Goal: Task Accomplishment & Management: Use online tool/utility

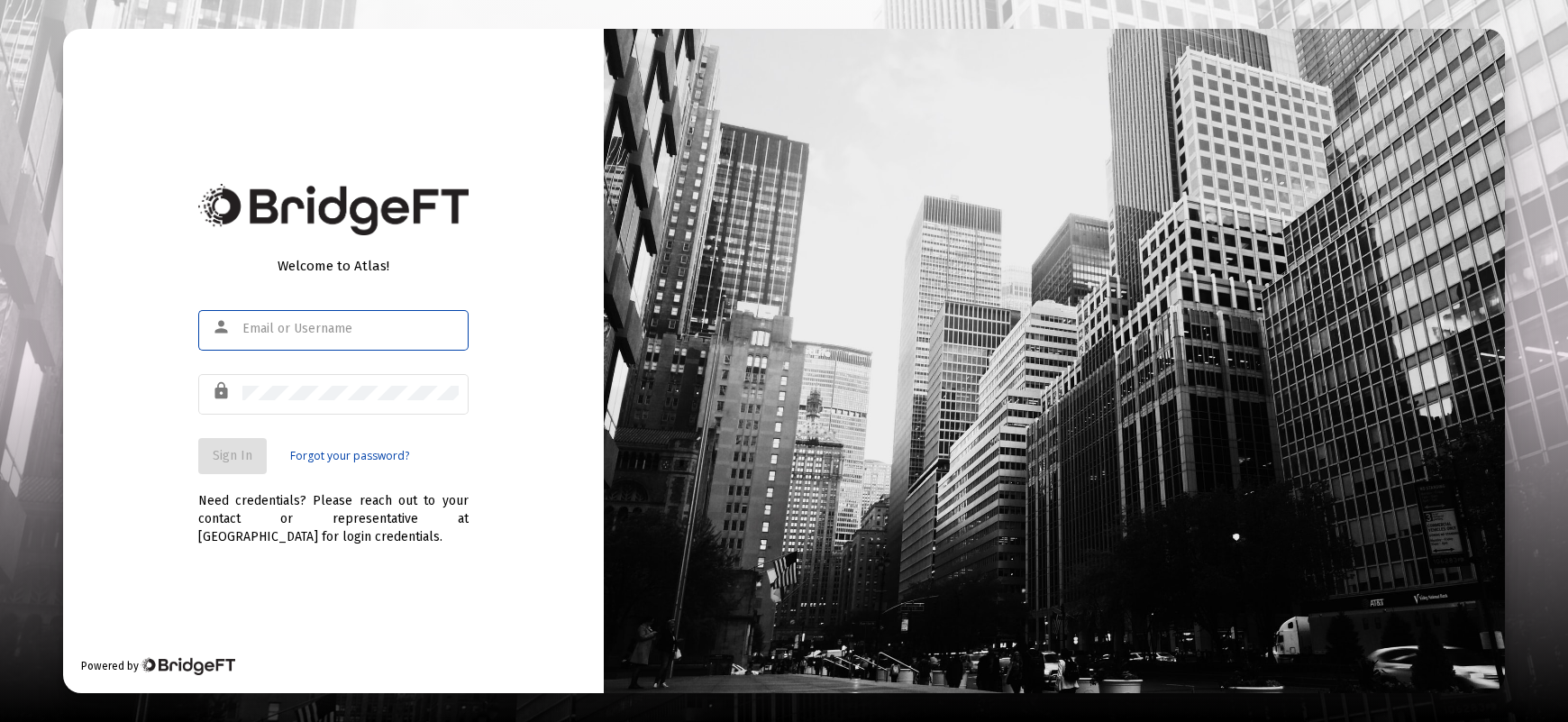
type input "[PERSON_NAME][EMAIL_ADDRESS][DOMAIN_NAME]"
click at [235, 459] on span "Sign In" at bounding box center [233, 455] width 40 height 15
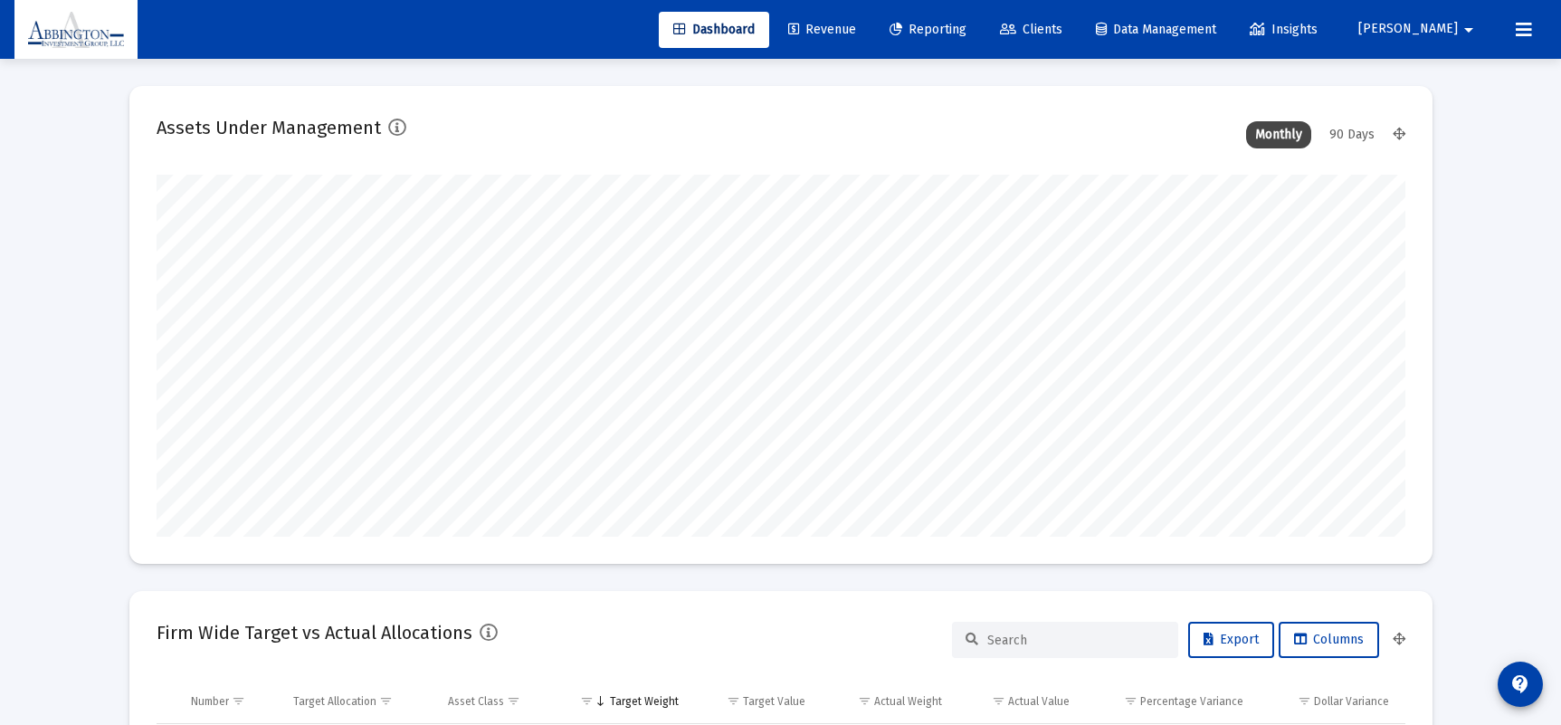
scroll to position [362, 1249]
type input "[DATE]"
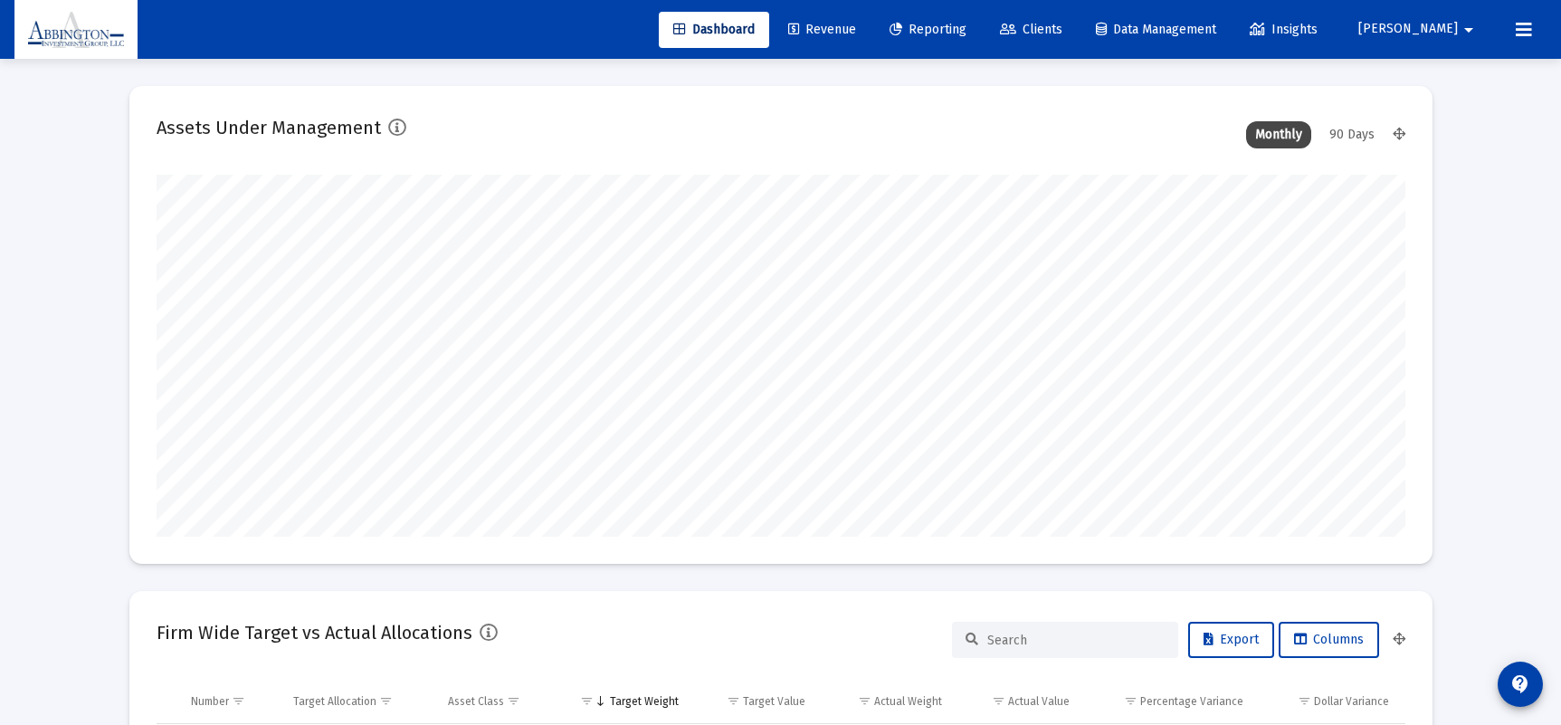
click at [1062, 22] on span "Clients" at bounding box center [1031, 29] width 62 height 15
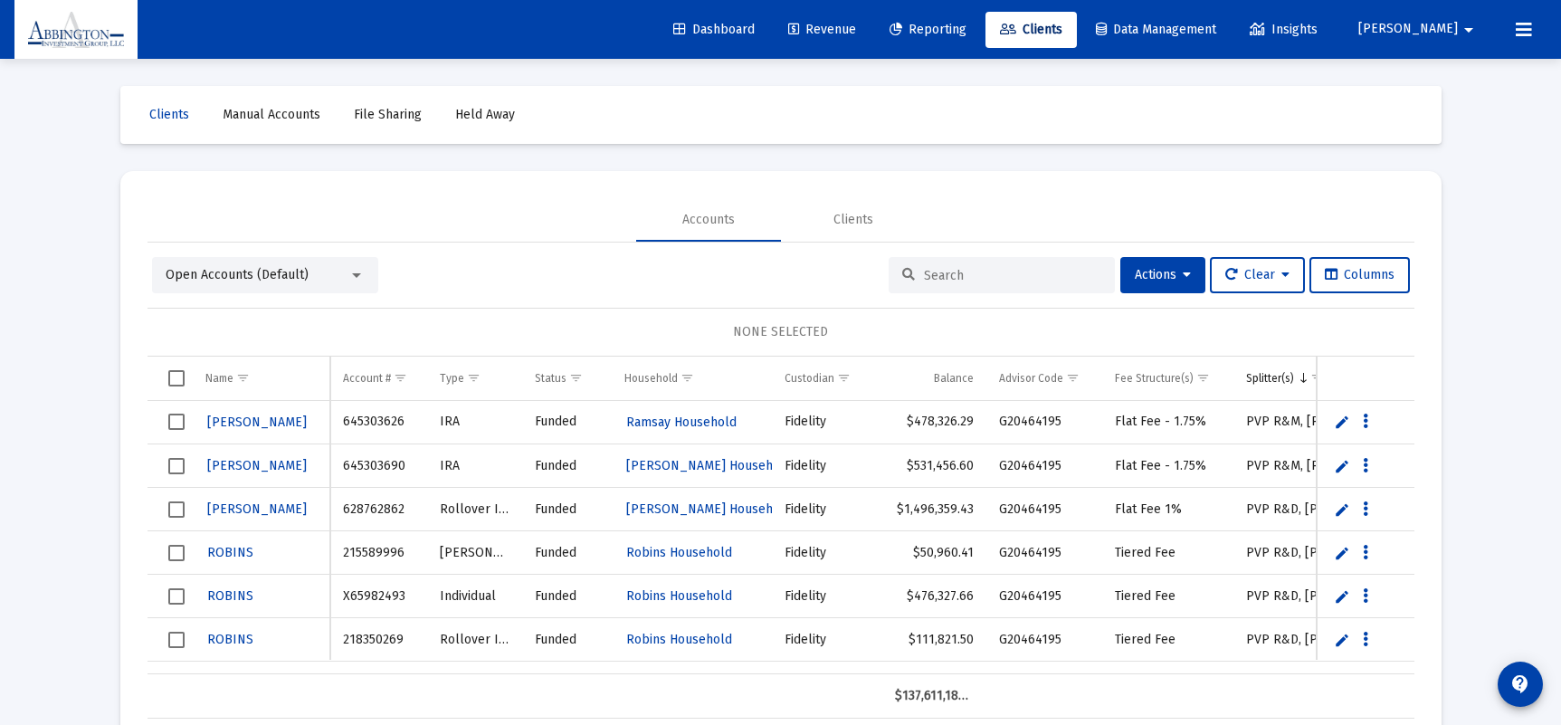
click at [938, 274] on input at bounding box center [1012, 275] width 177 height 15
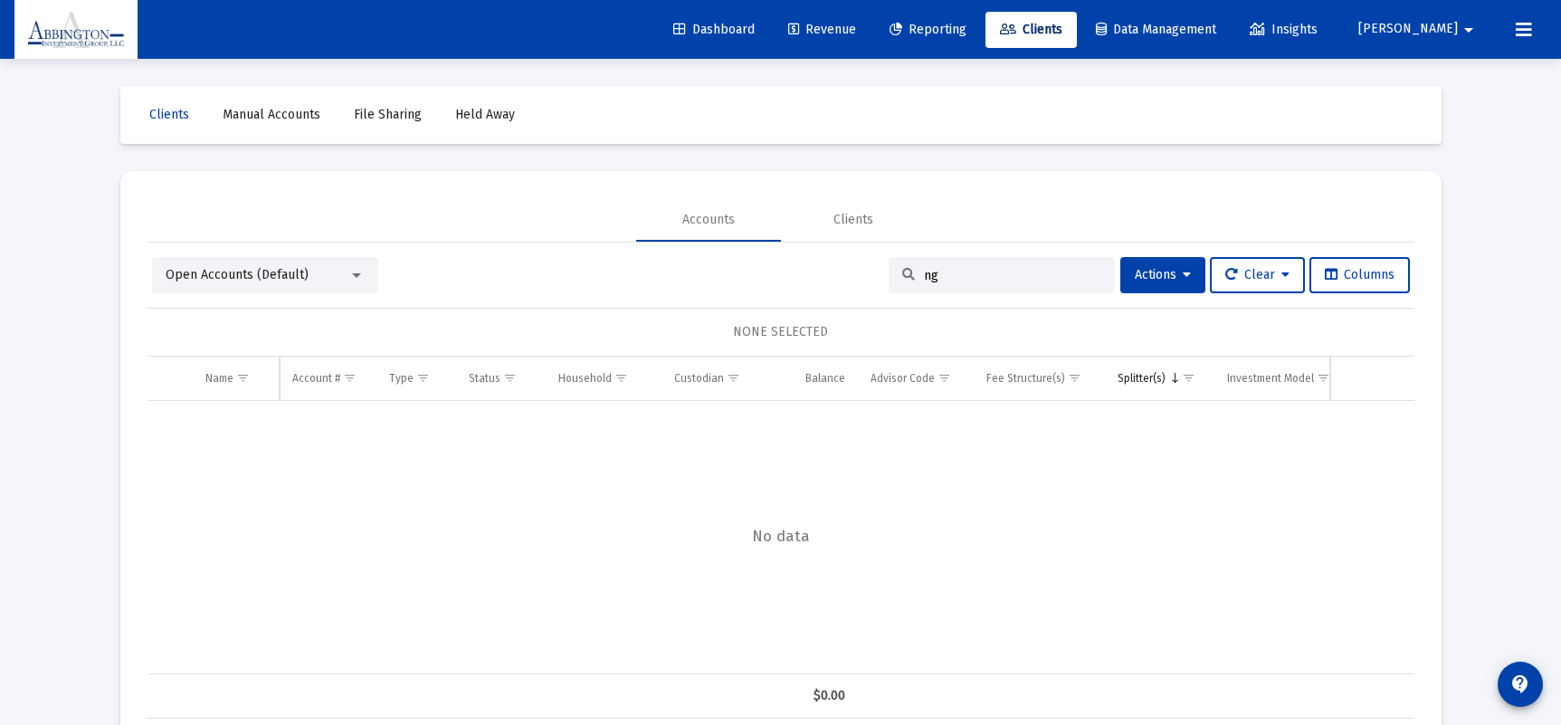
type input "n"
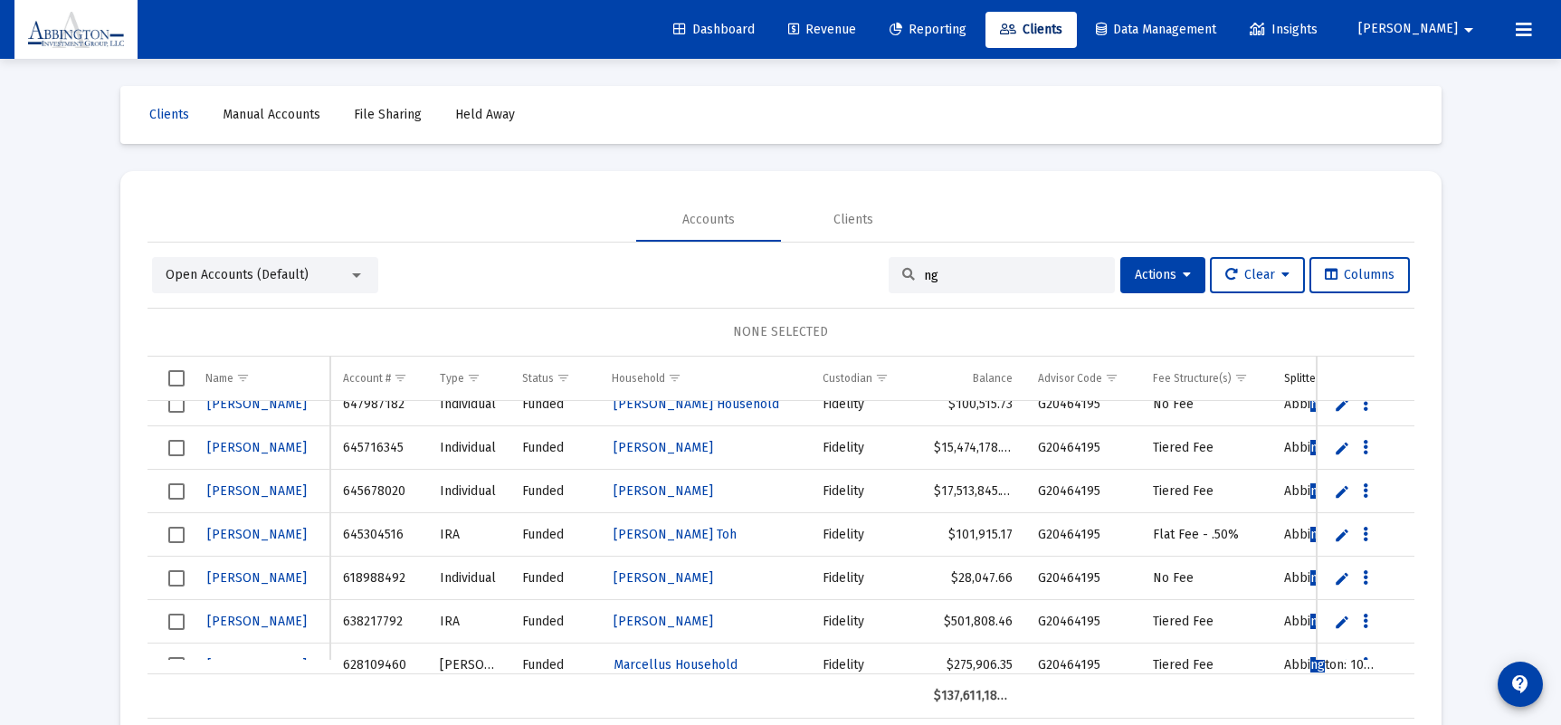
scroll to position [667, 0]
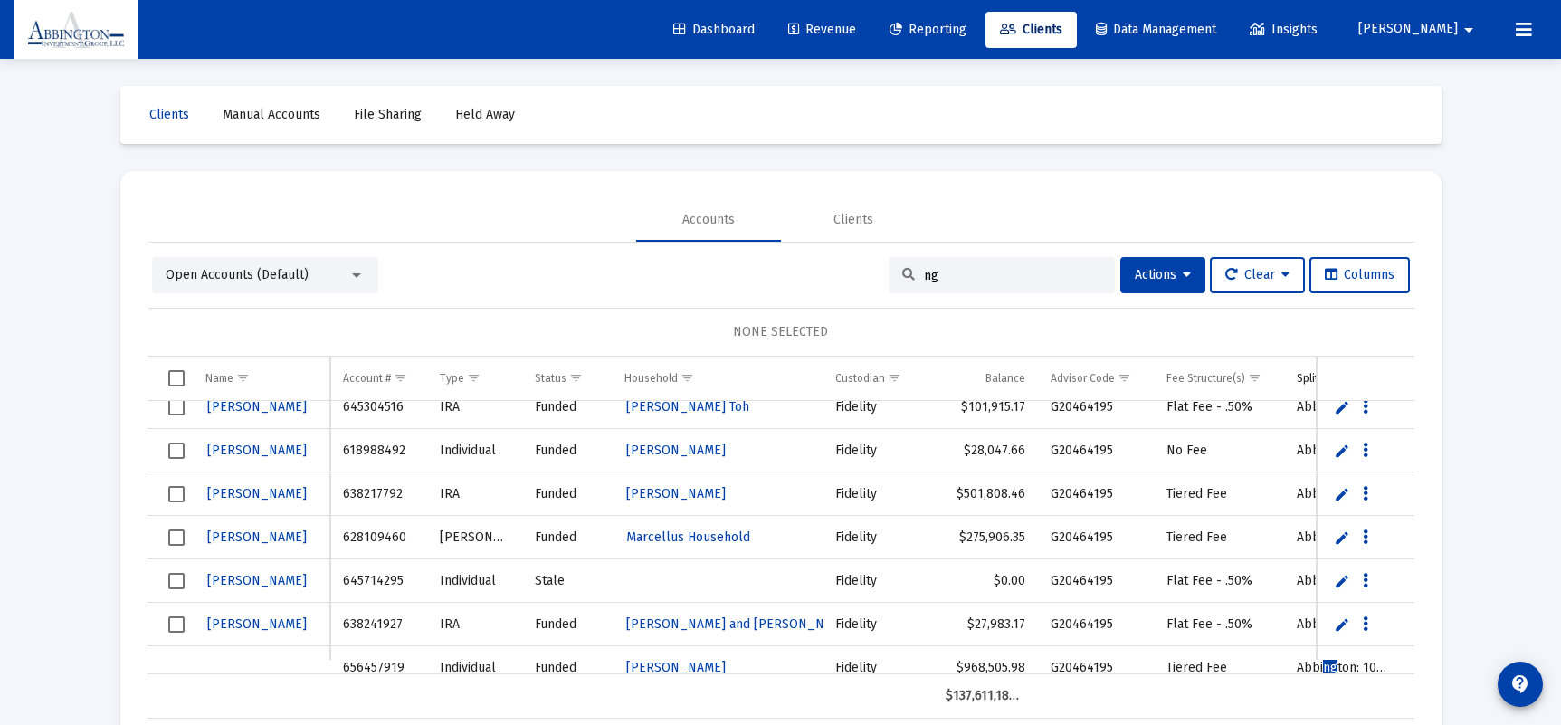
drag, startPoint x: 928, startPoint y: 278, endPoint x: 872, endPoint y: 270, distance: 56.7
click at [872, 270] on div "Open Accounts (Default) ng Actions Clear Columns" at bounding box center [781, 275] width 1258 height 36
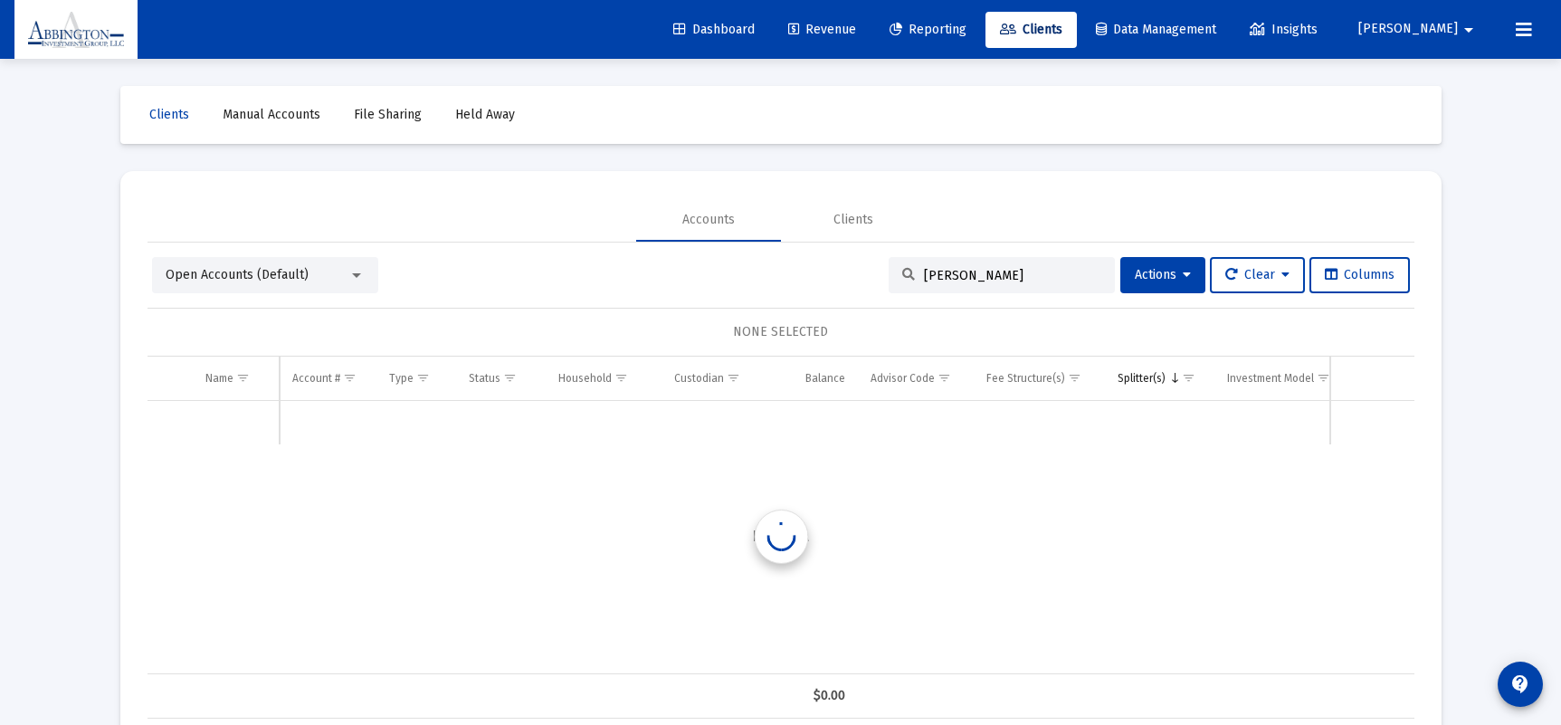
scroll to position [0, 0]
type input "h"
type input "n"
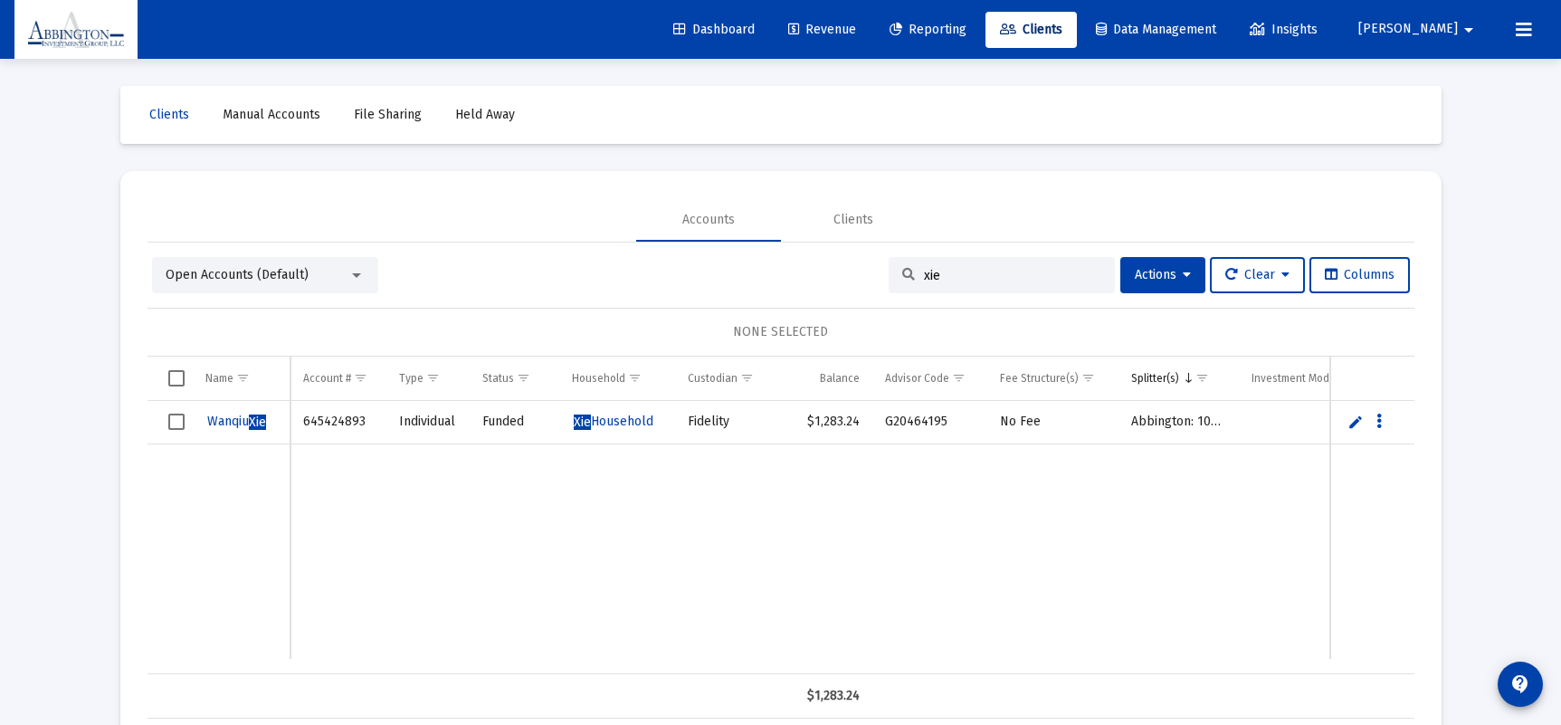
type input "xie"
click at [442, 592] on td "Data grid" at bounding box center [427, 551] width 83 height 215
click at [1379, 420] on icon "Data grid" at bounding box center [1378, 422] width 5 height 22
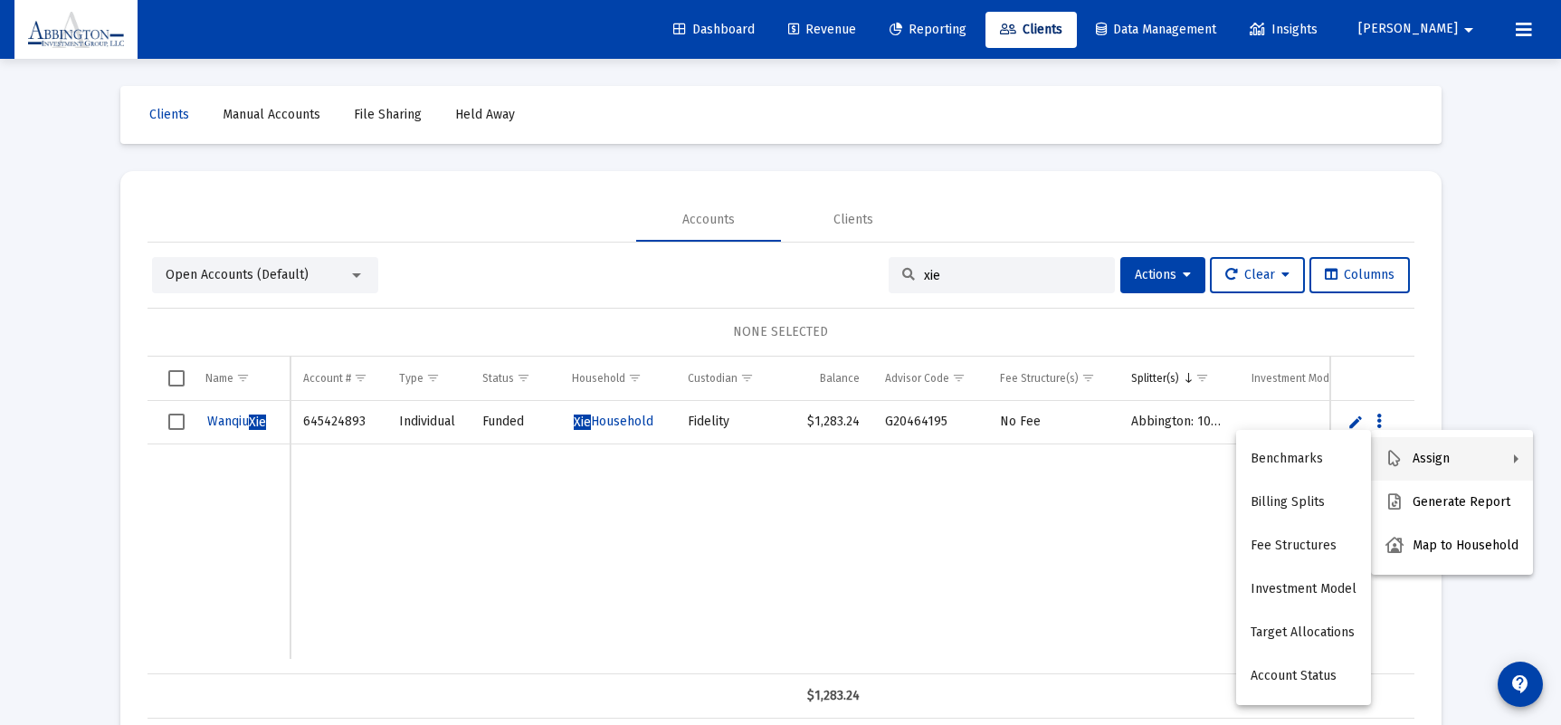
click at [1480, 282] on div at bounding box center [780, 362] width 1561 height 725
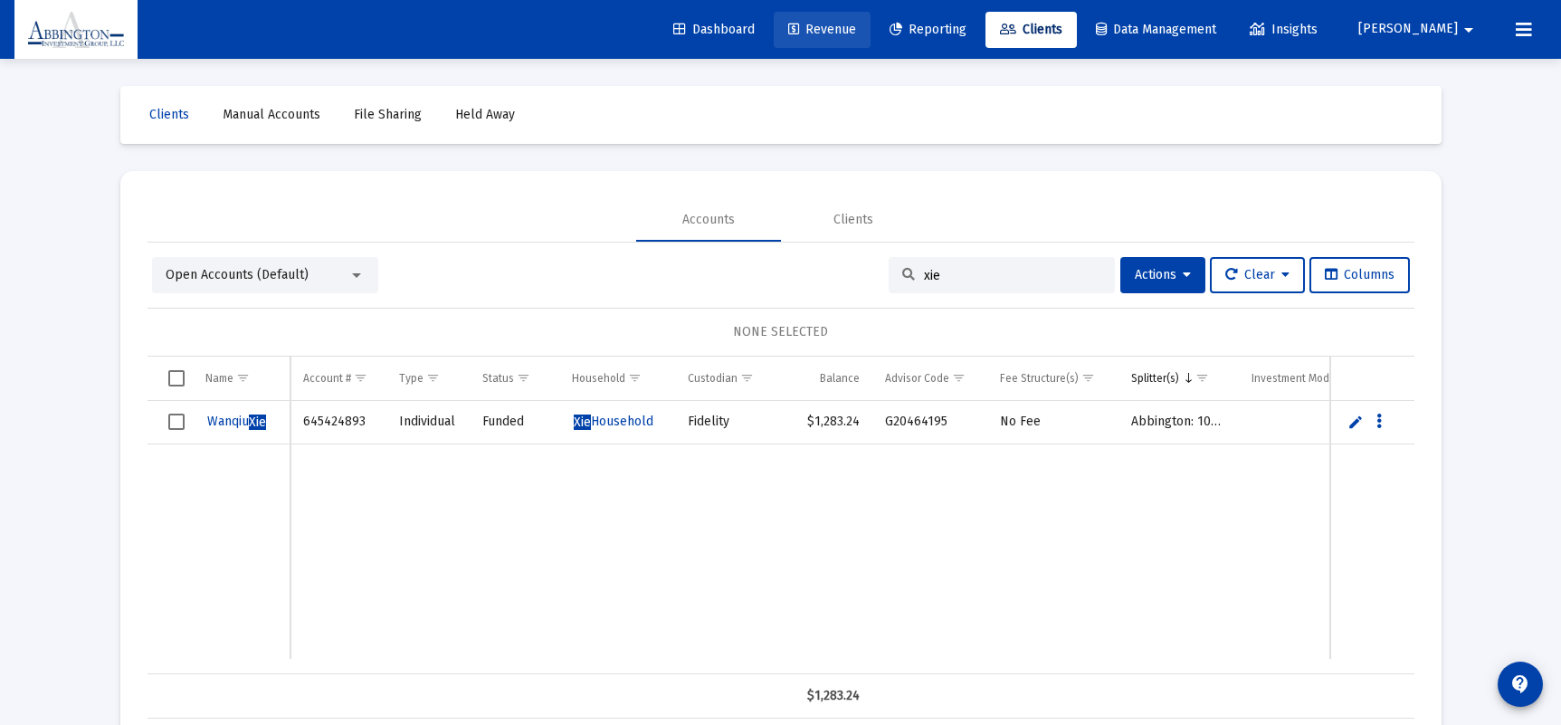
click at [856, 31] on span "Revenue" at bounding box center [822, 29] width 68 height 15
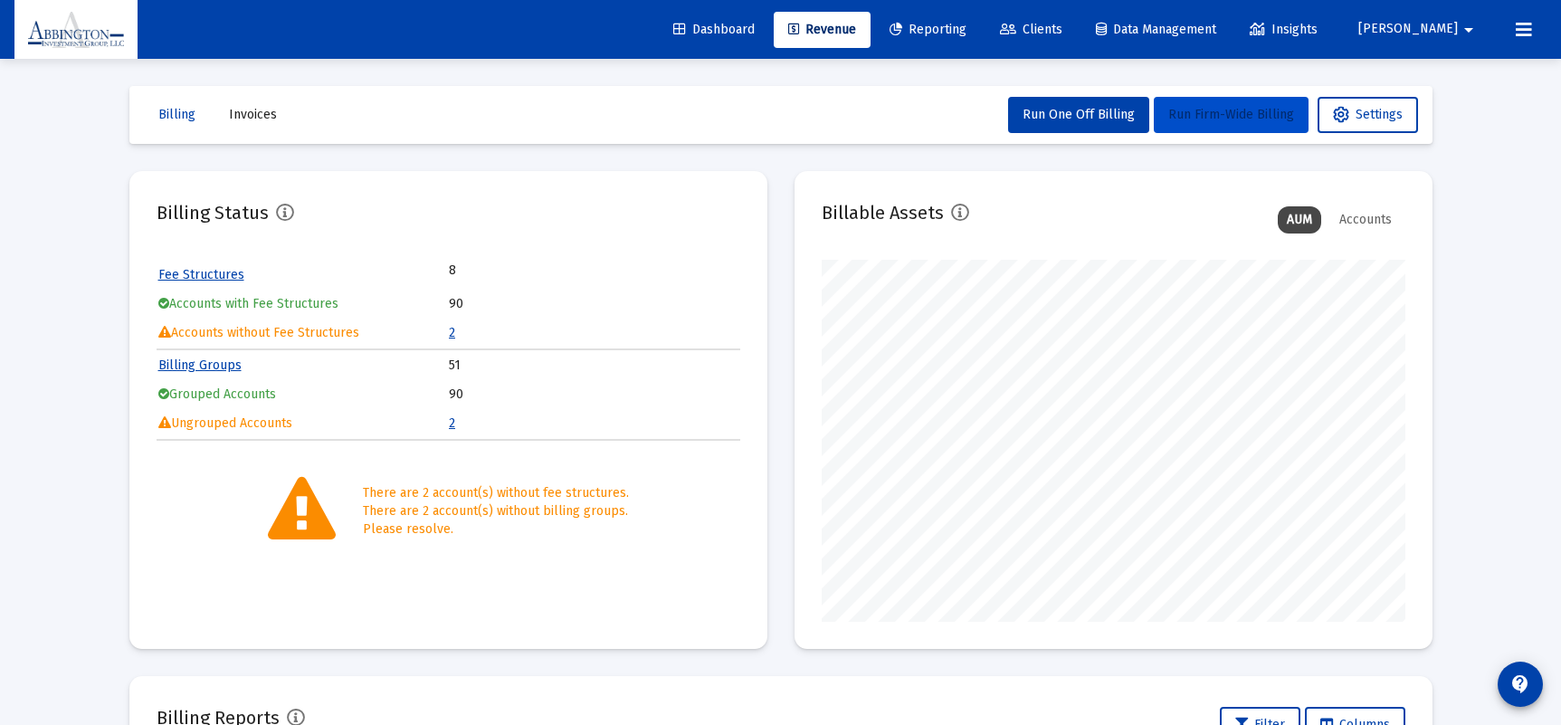
click at [1202, 117] on span "Run Firm-Wide Billing" at bounding box center [1231, 114] width 126 height 15
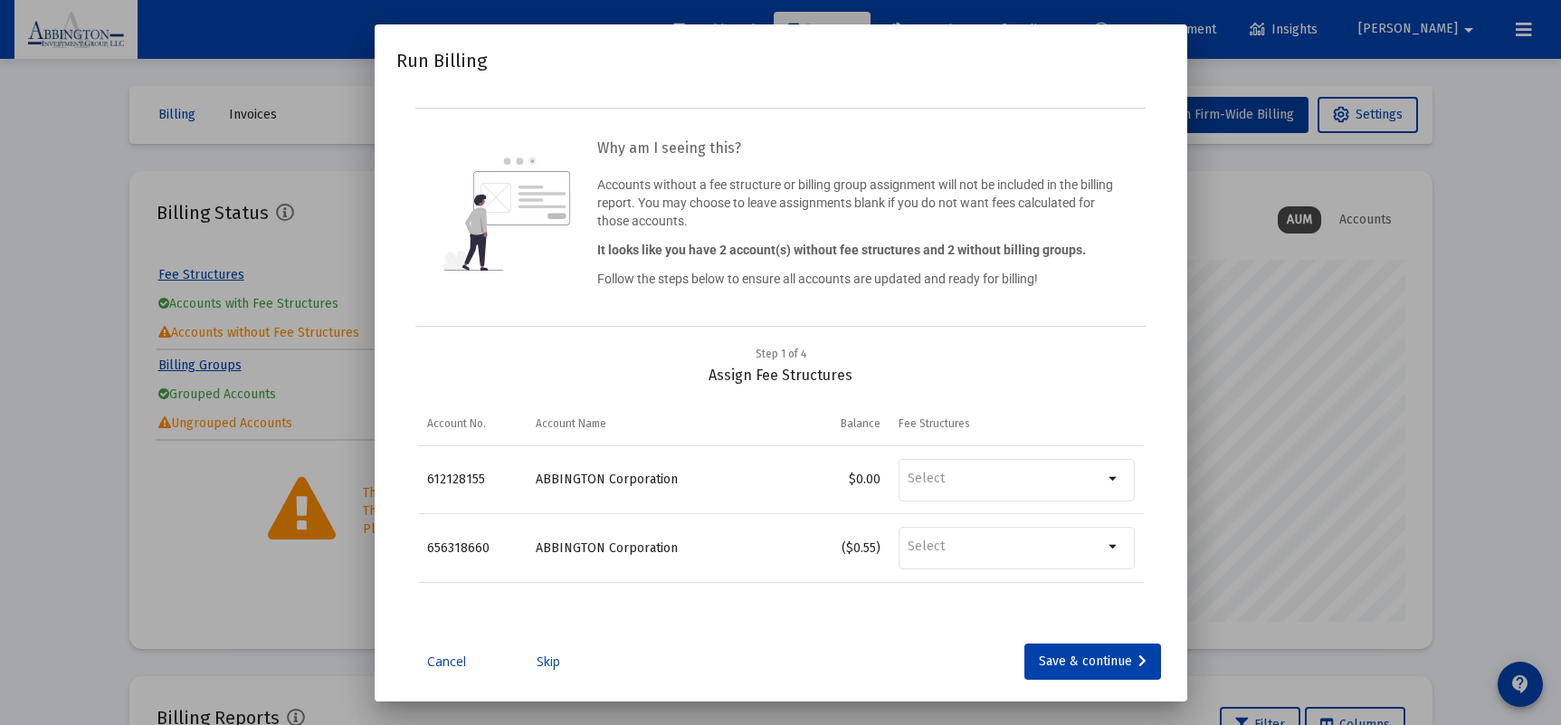
scroll to position [28, 0]
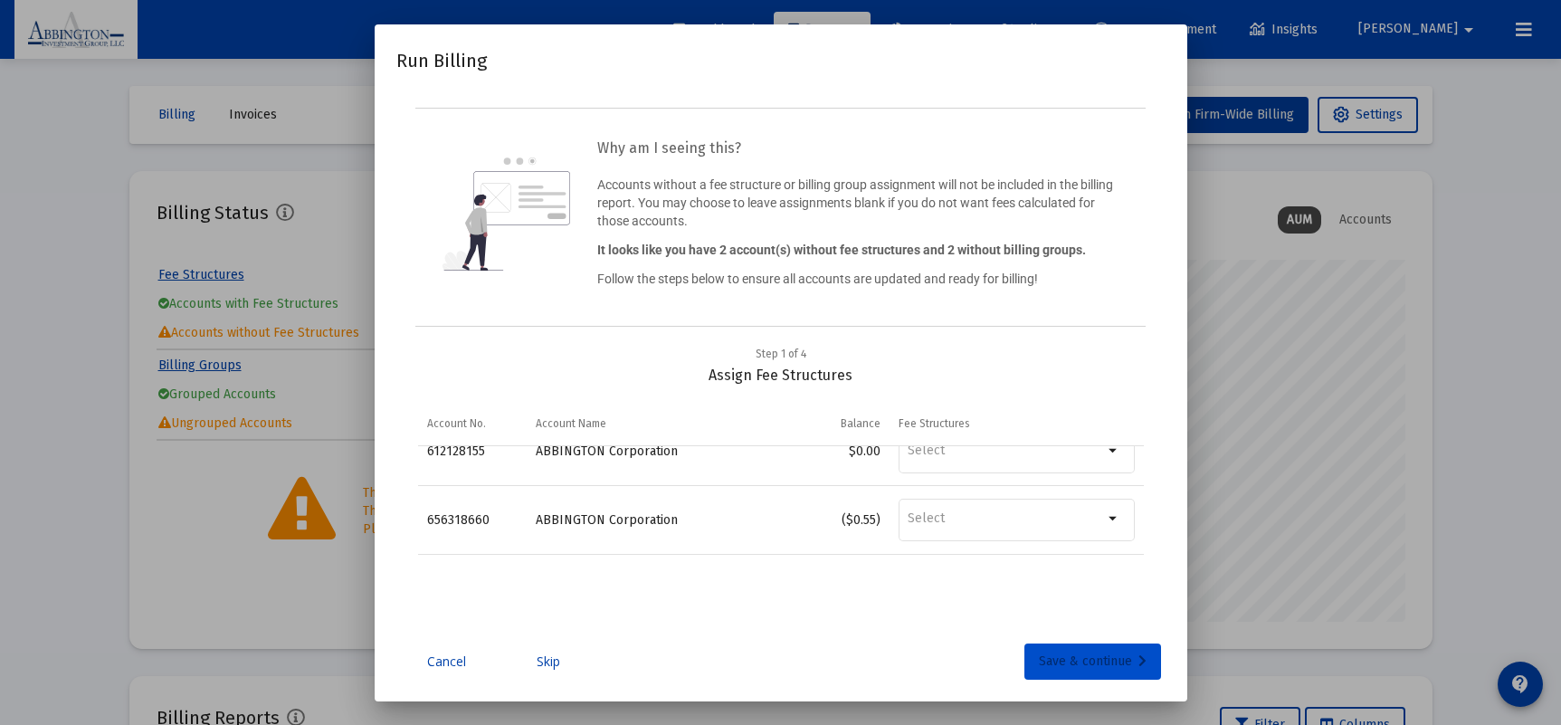
click at [1067, 668] on div "Save & continue" at bounding box center [1093, 661] width 108 height 36
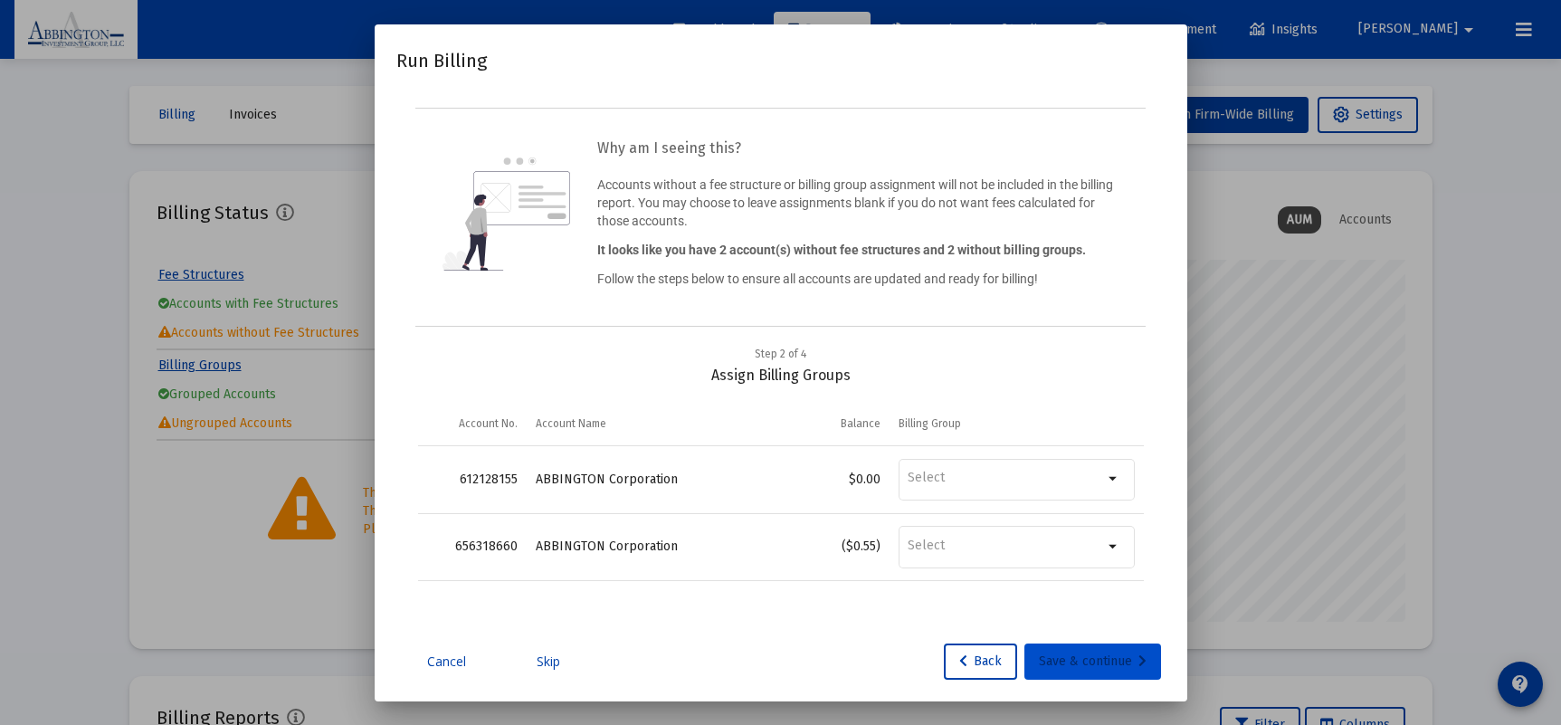
click at [1088, 659] on div "Save & continue" at bounding box center [1093, 661] width 108 height 36
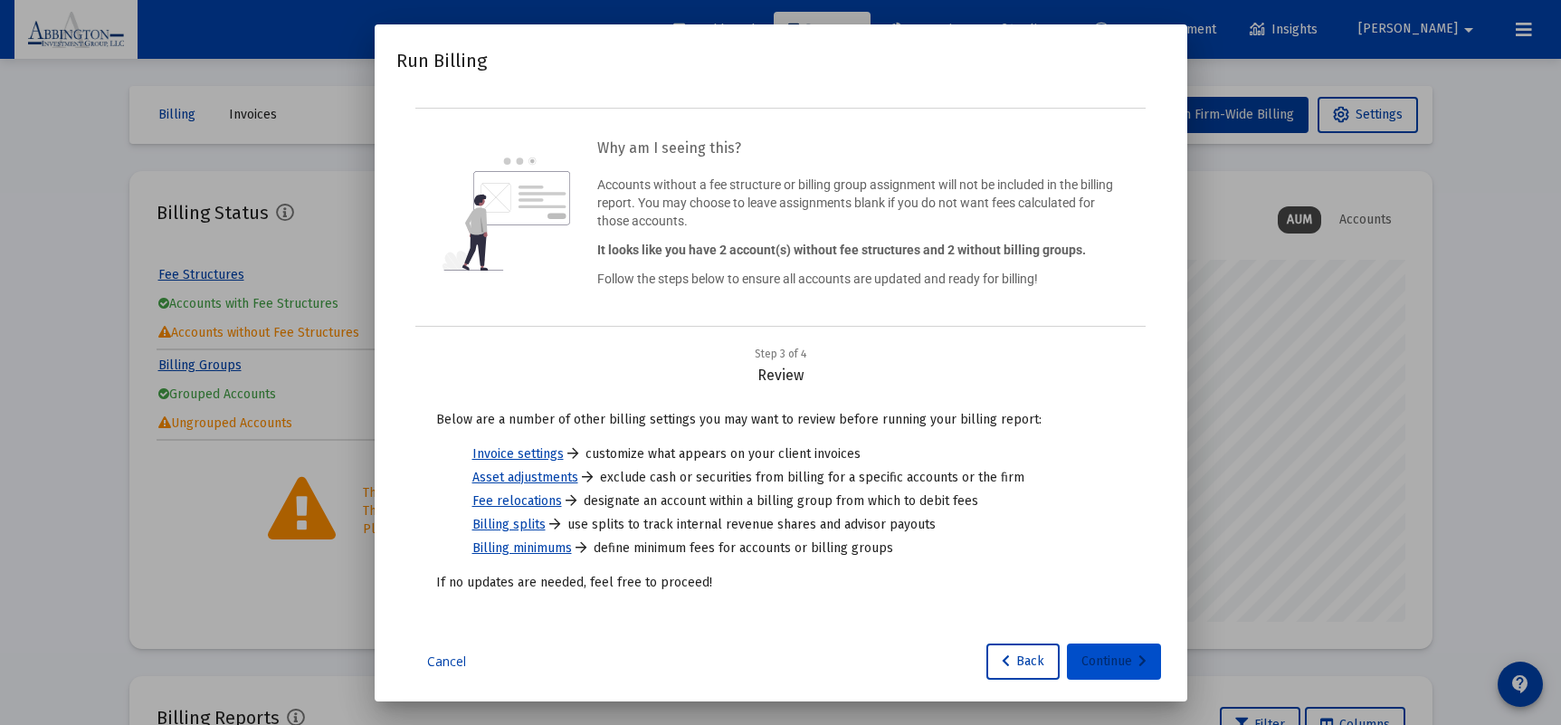
click at [1094, 661] on div "Continue" at bounding box center [1113, 661] width 65 height 36
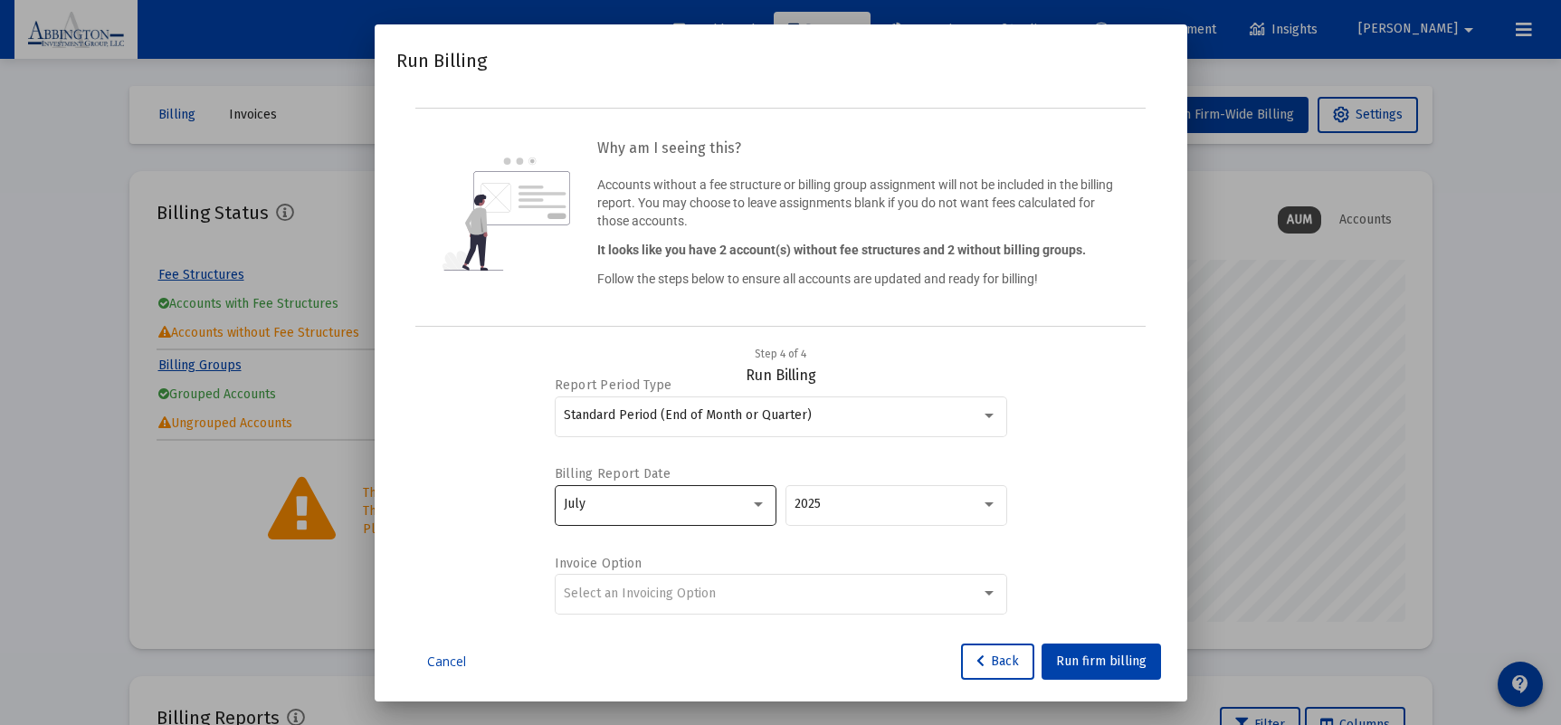
click at [763, 508] on div at bounding box center [758, 504] width 16 height 14
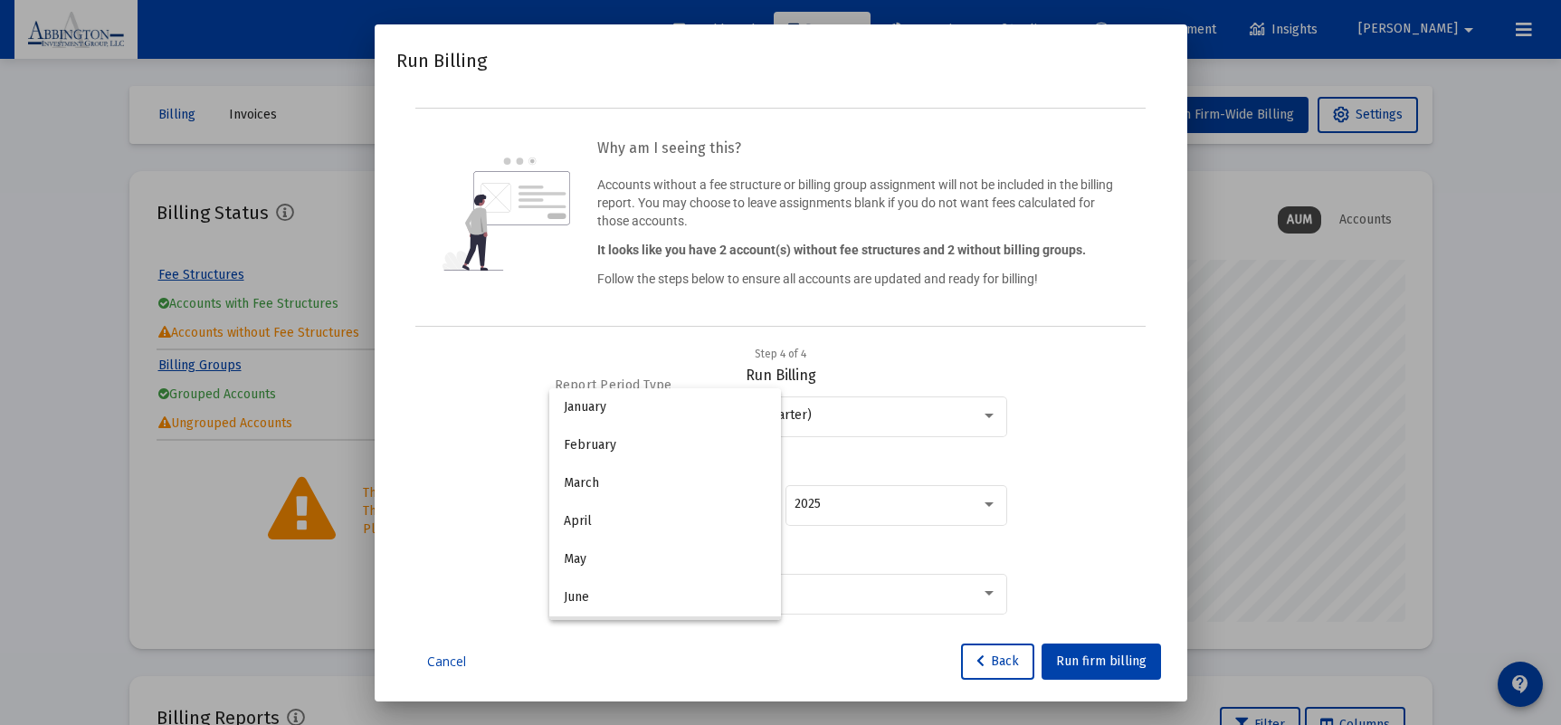
scroll to position [131, 0]
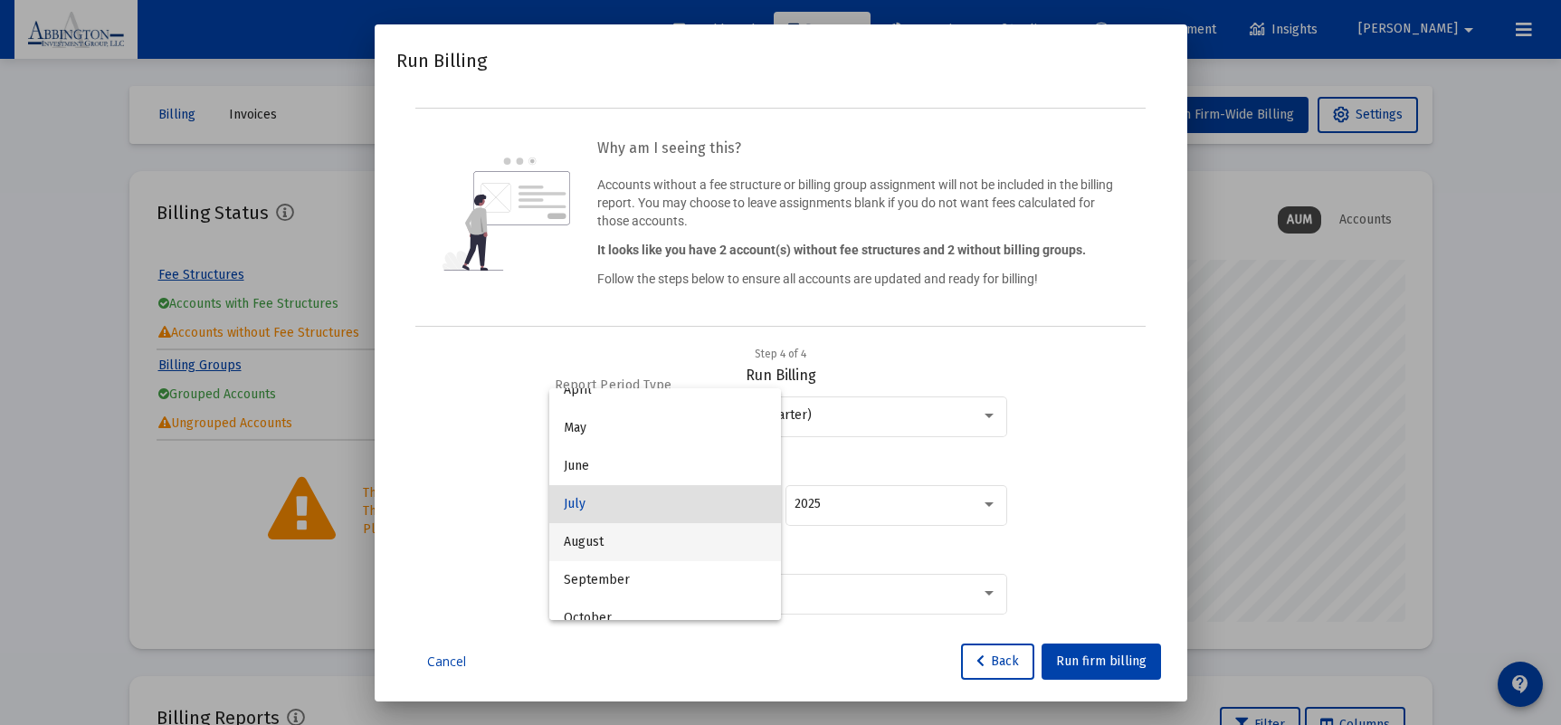
click at [736, 540] on span "August" at bounding box center [665, 542] width 203 height 38
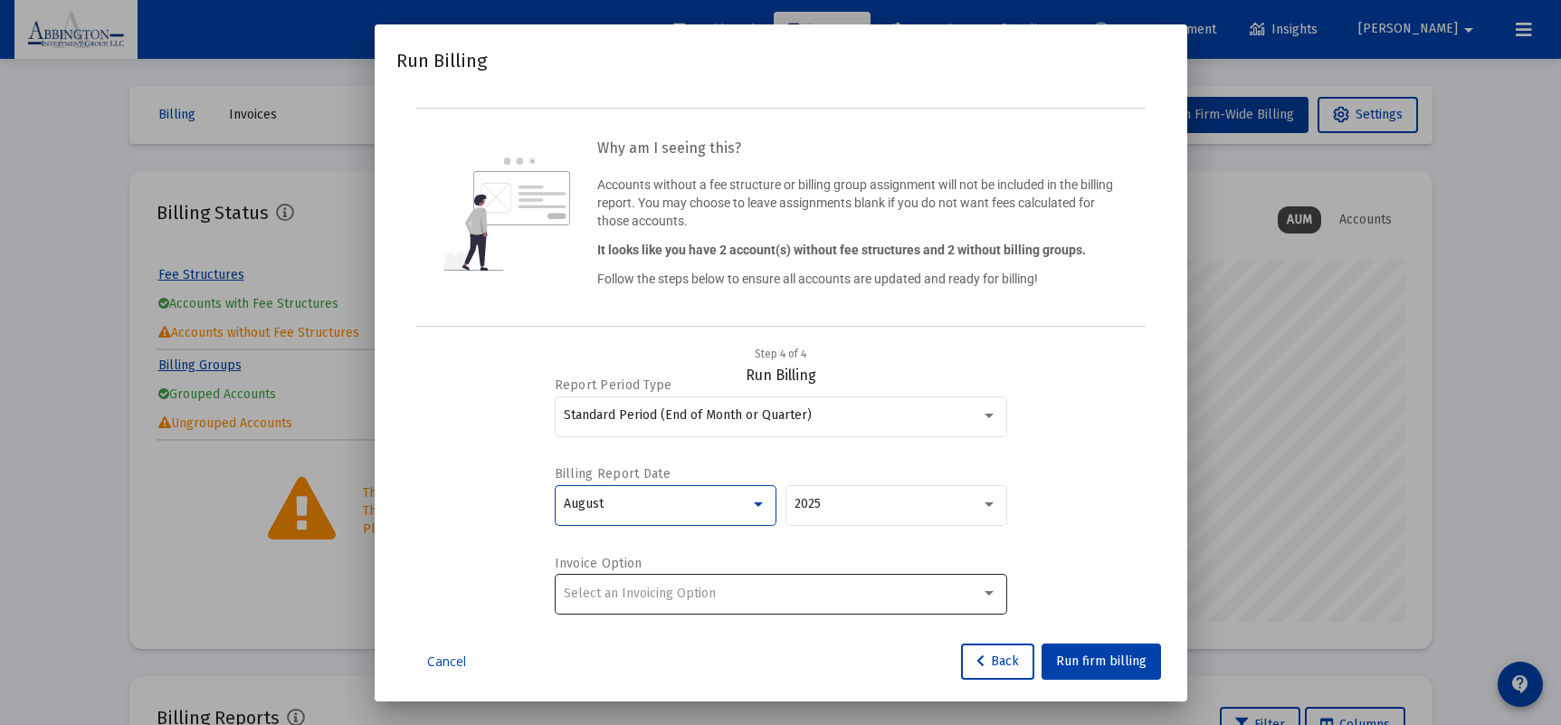
click at [993, 585] on div at bounding box center [989, 592] width 16 height 14
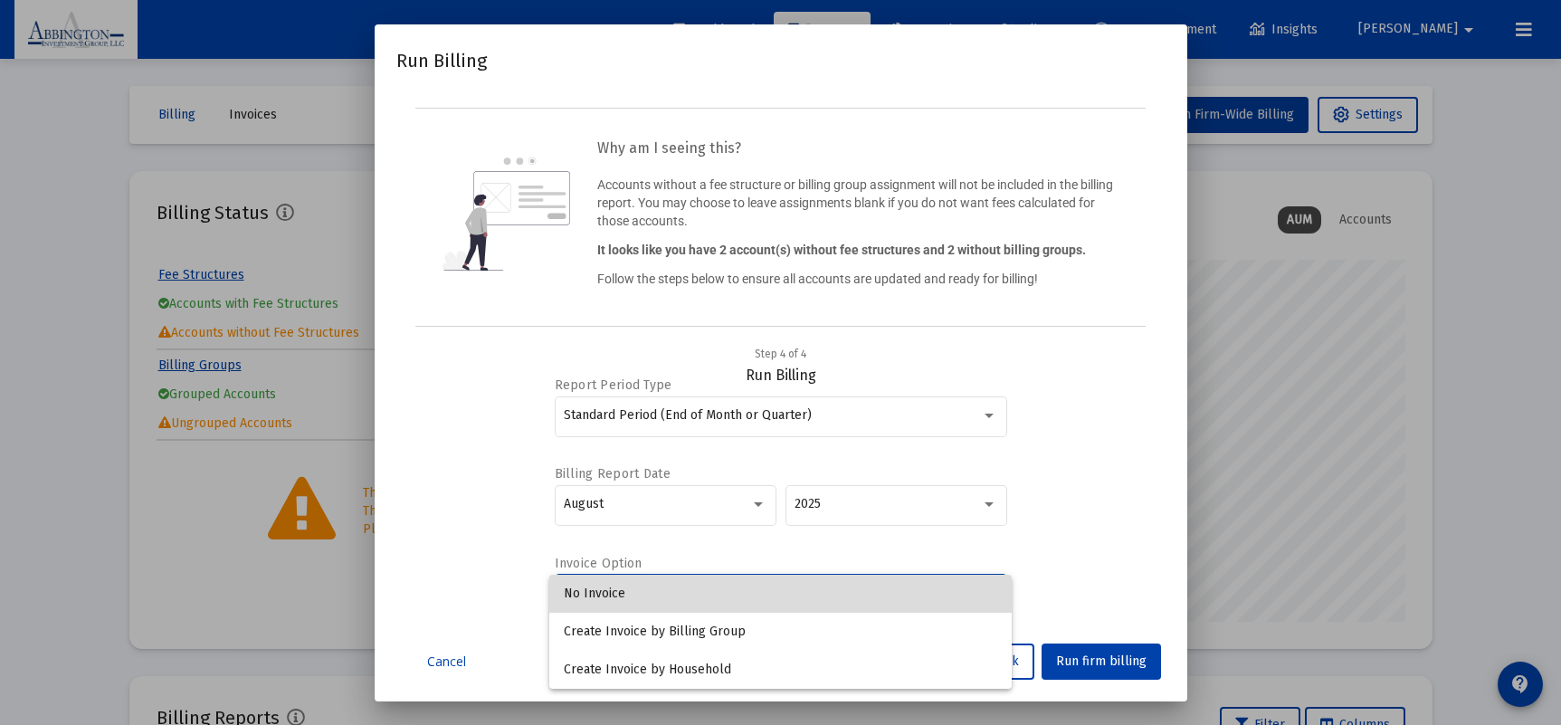
click at [747, 591] on span "No Invoice" at bounding box center [780, 594] width 433 height 38
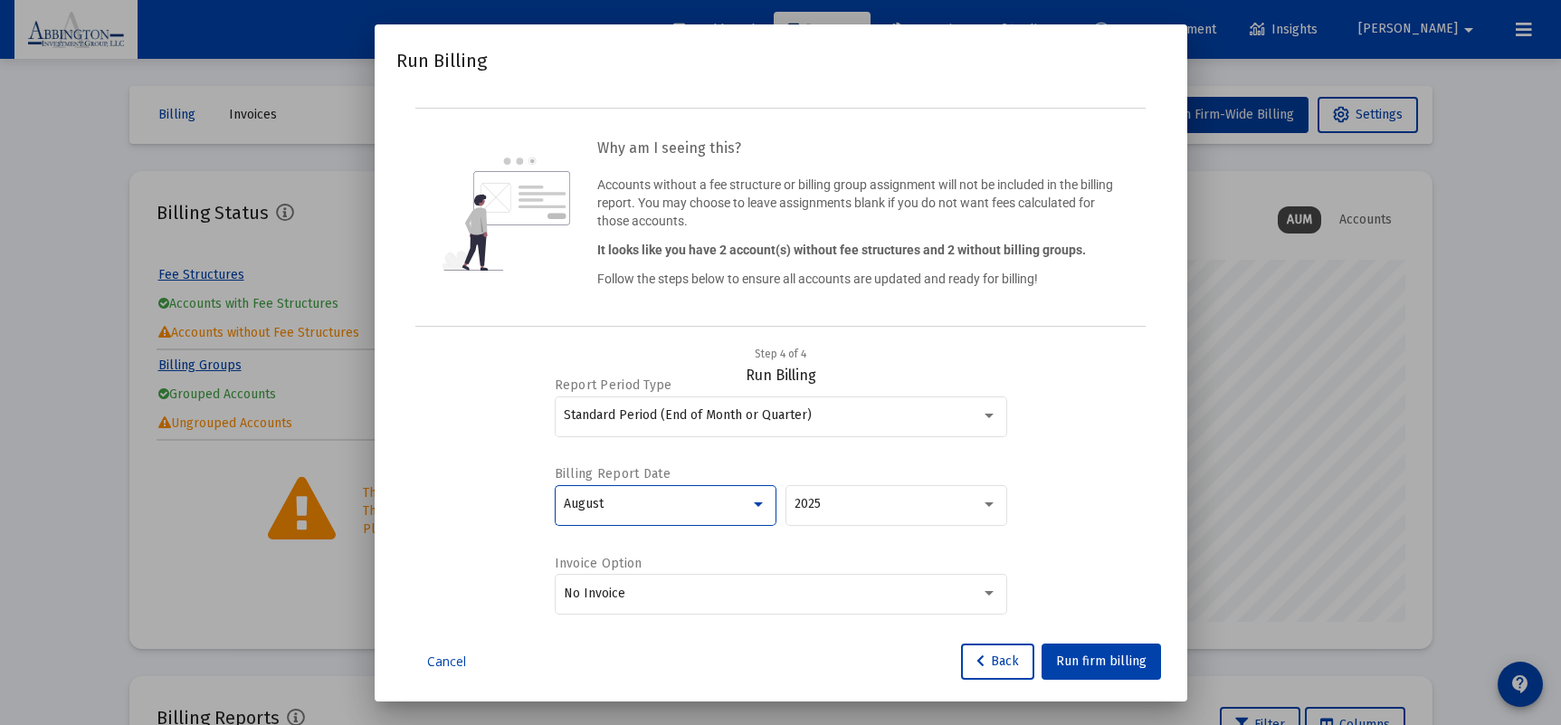
click at [760, 506] on div at bounding box center [758, 504] width 16 height 14
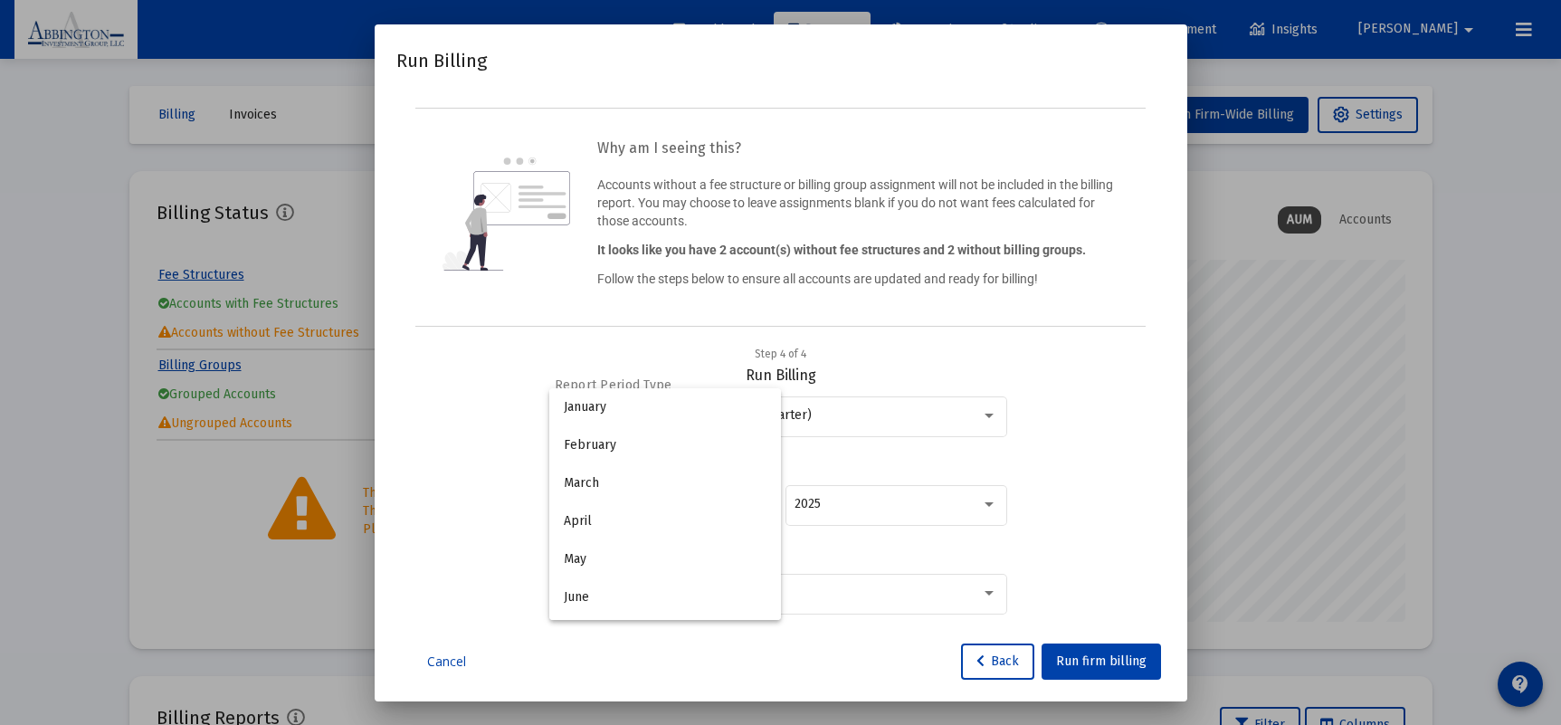
scroll to position [169, 0]
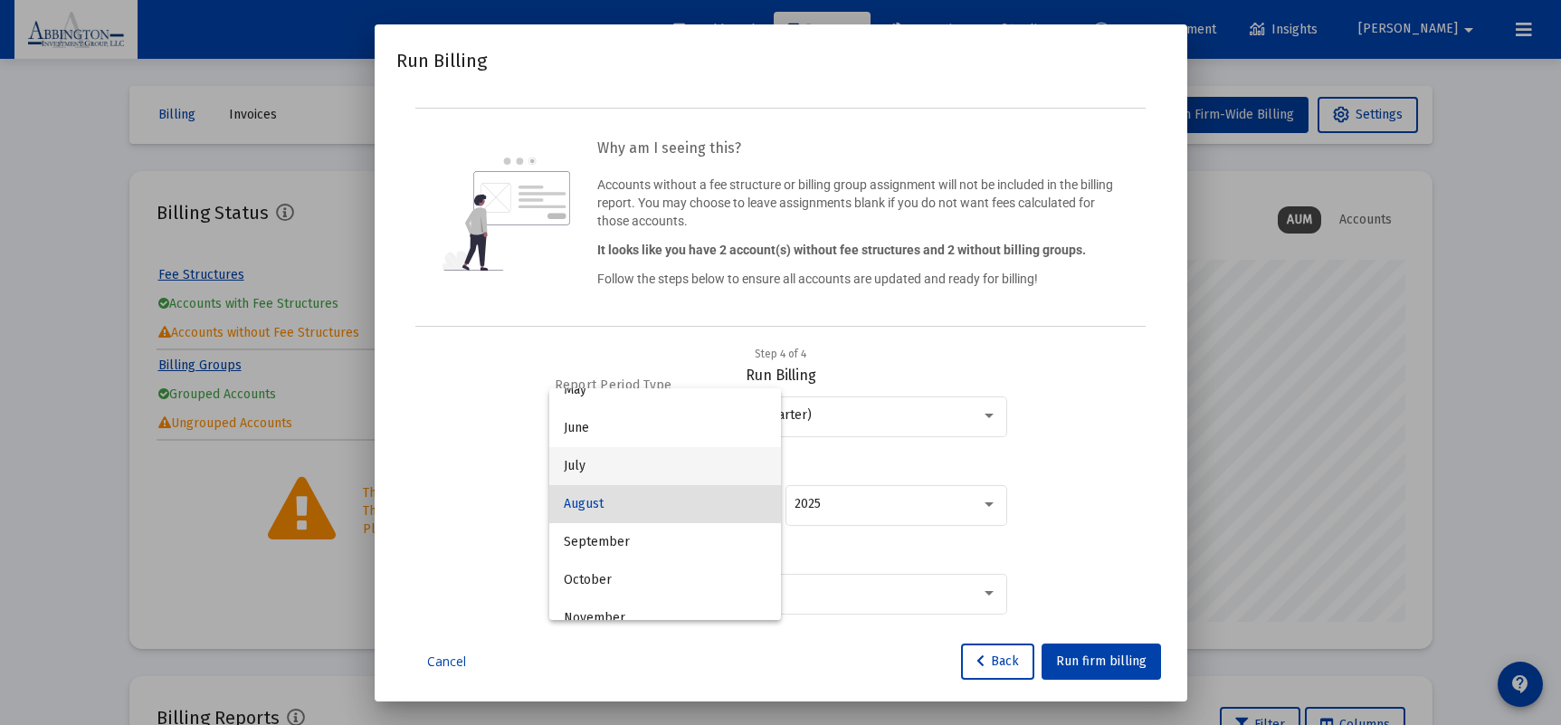
click at [711, 469] on span "July" at bounding box center [665, 466] width 203 height 38
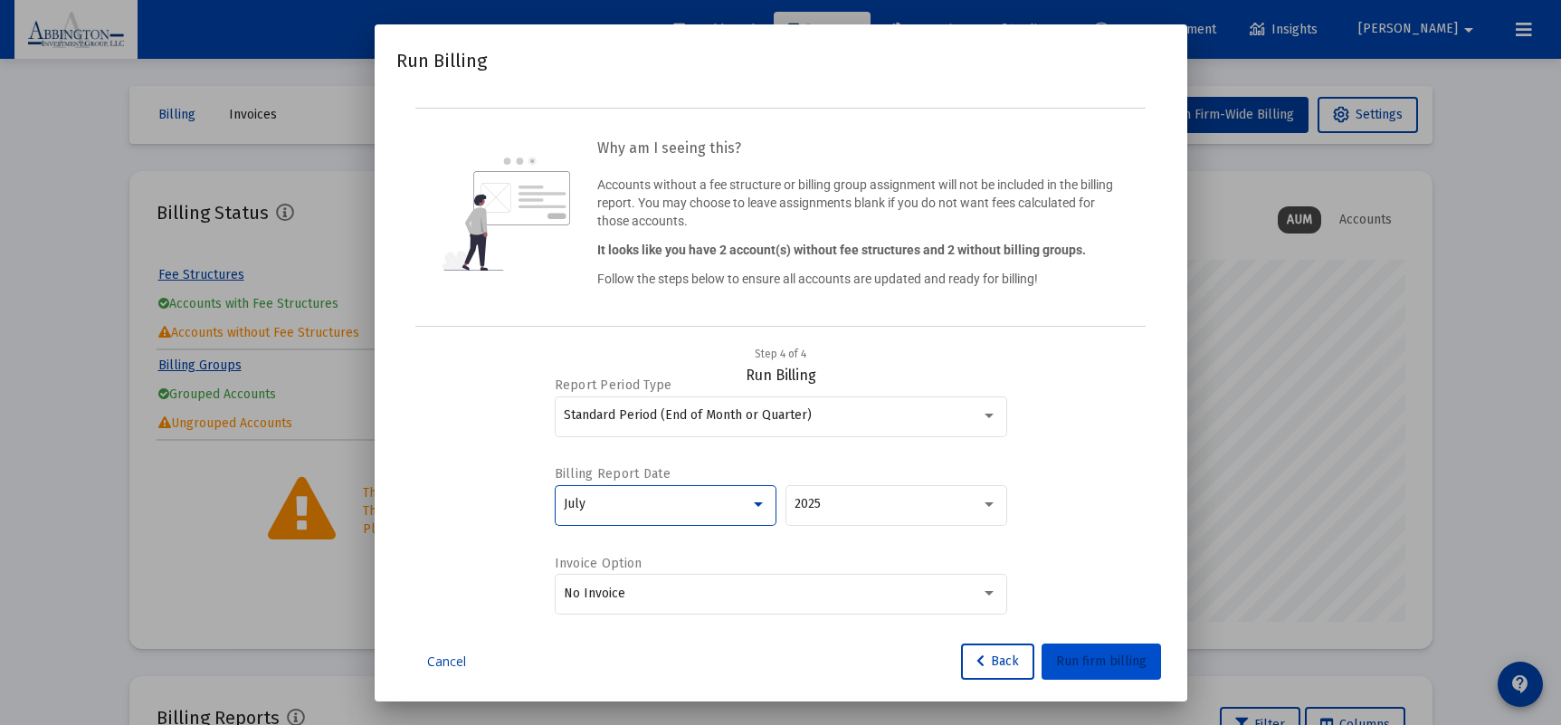
click at [1116, 664] on span "Run firm billing" at bounding box center [1101, 660] width 90 height 15
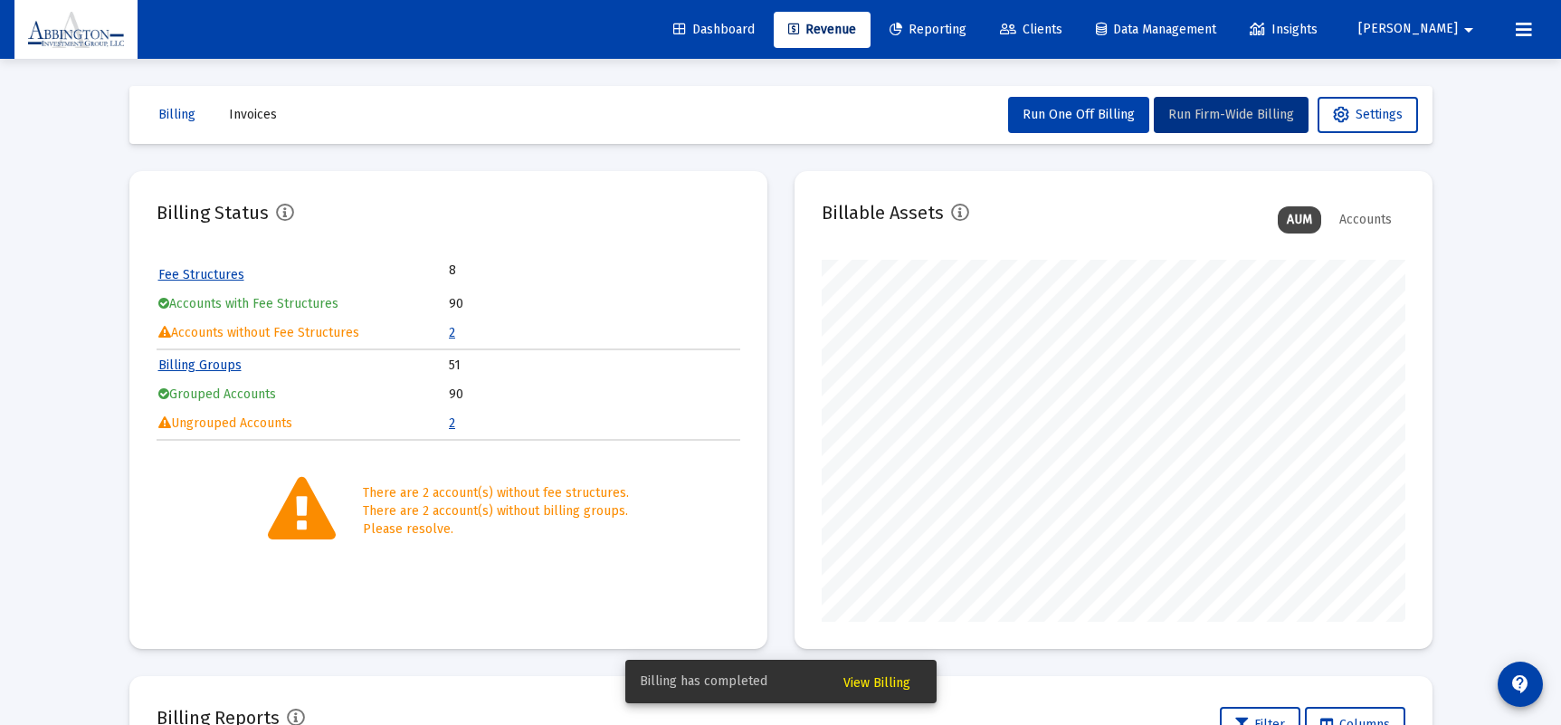
click at [869, 679] on span "View Billing" at bounding box center [876, 682] width 67 height 15
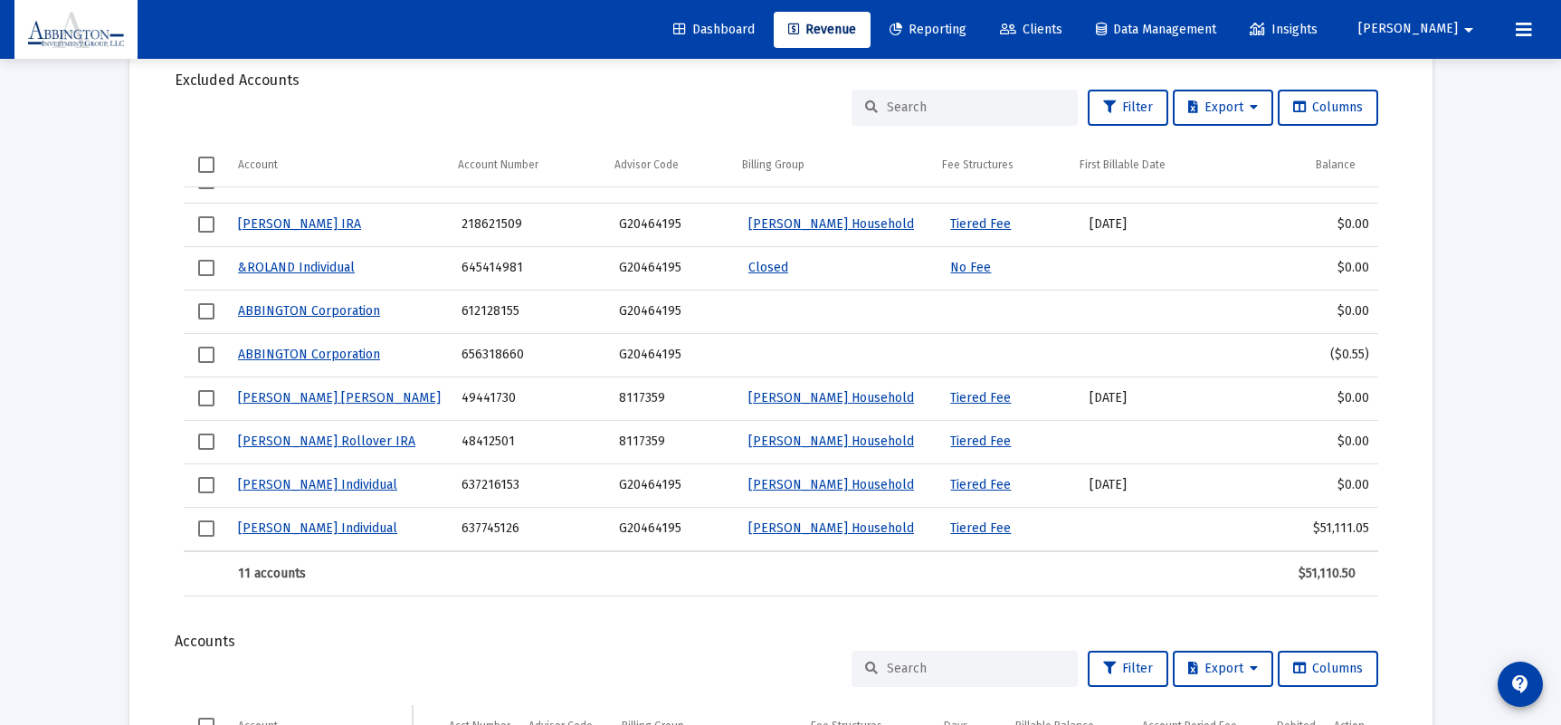
click at [921, 660] on input at bounding box center [975, 667] width 177 height 15
type input "[PERSON_NAME]"
